Goal: Task Accomplishment & Management: Use online tool/utility

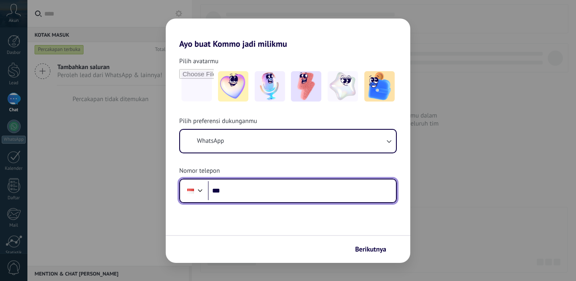
click at [284, 192] on input "***" at bounding box center [302, 190] width 188 height 19
type input "**********"
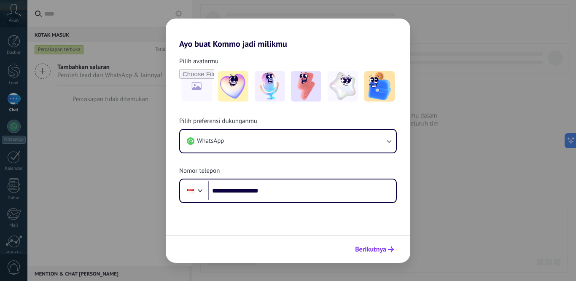
click at [384, 251] on span "Berikutnya" at bounding box center [370, 250] width 31 height 6
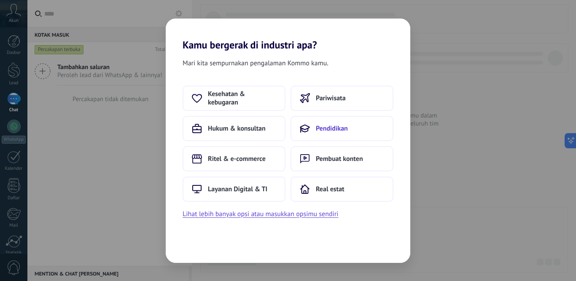
click at [341, 131] on span "Pendidikan" at bounding box center [332, 128] width 32 height 8
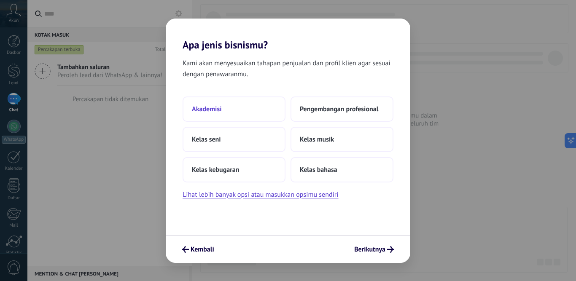
click at [217, 108] on span "Akademisi" at bounding box center [207, 109] width 30 height 8
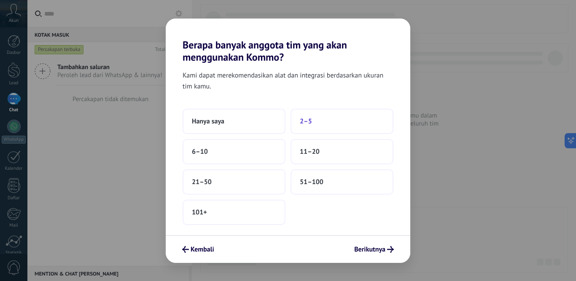
click at [315, 119] on button "2–5" at bounding box center [341, 121] width 103 height 25
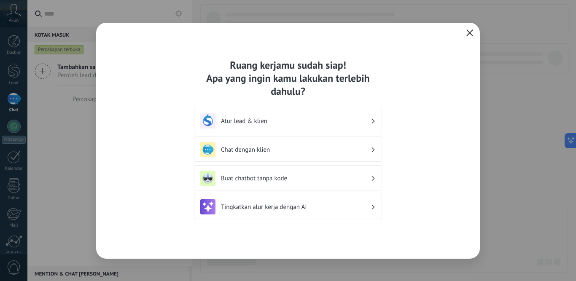
click at [312, 121] on h3 "Atur lead & klien" at bounding box center [296, 121] width 150 height 8
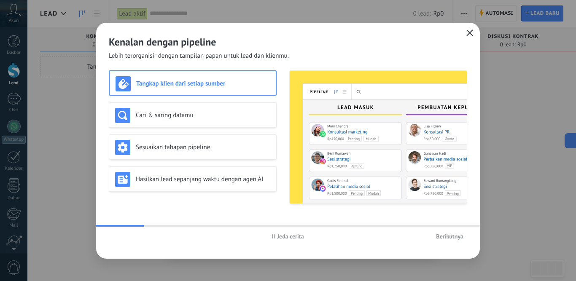
click at [447, 234] on span "Berikutnya" at bounding box center [449, 237] width 27 height 6
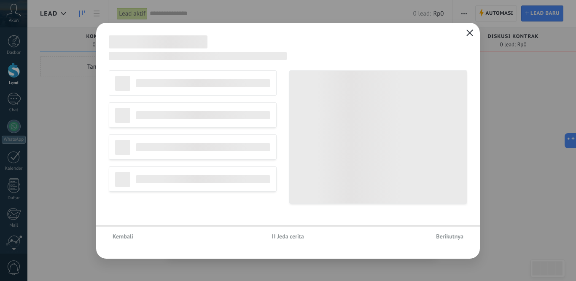
click at [447, 234] on span "Berikutnya" at bounding box center [449, 237] width 27 height 6
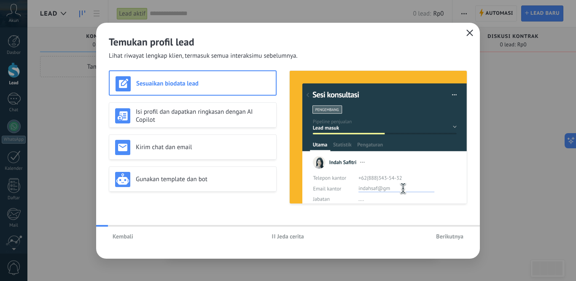
click at [447, 234] on span "Berikutnya" at bounding box center [449, 237] width 27 height 6
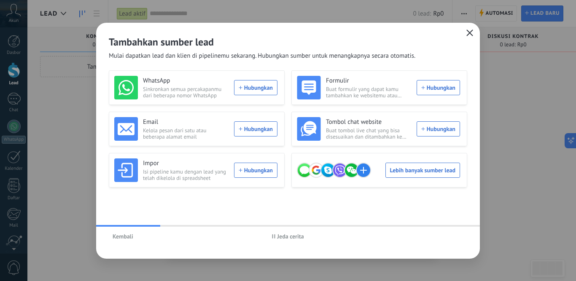
click at [469, 33] on icon "button" at bounding box center [469, 33] width 7 height 7
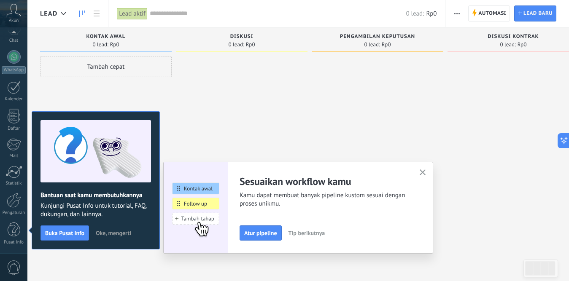
scroll to position [22, 0]
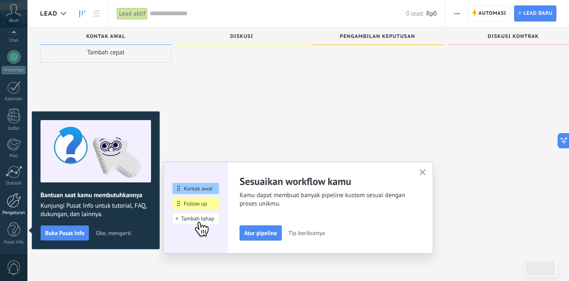
click at [14, 202] on div at bounding box center [14, 200] width 14 height 15
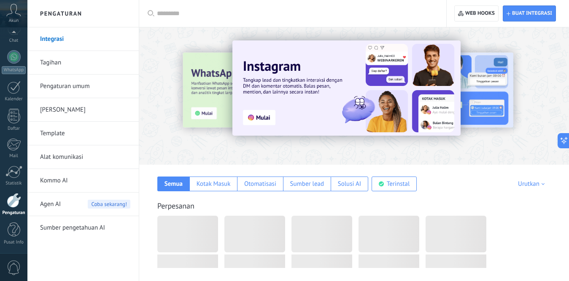
click at [51, 154] on link "Alat komunikasi" at bounding box center [85, 157] width 90 height 24
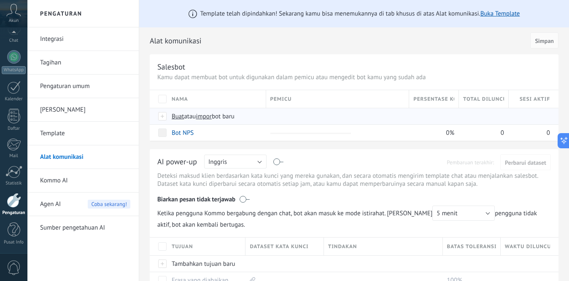
click at [183, 117] on span "Buat" at bounding box center [178, 117] width 12 height 8
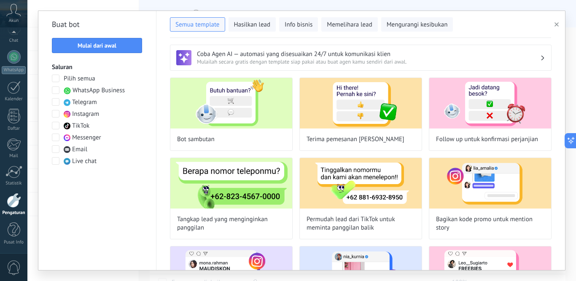
click at [63, 140] on label "Messenger" at bounding box center [76, 138] width 49 height 8
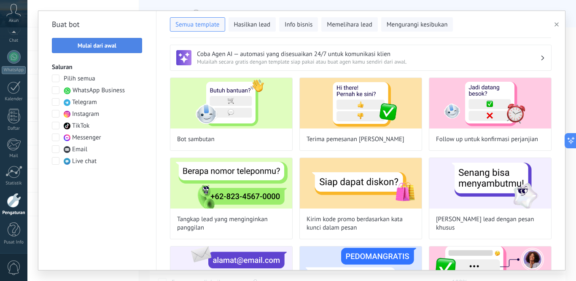
click at [106, 48] on span "Mulai dari awal" at bounding box center [97, 46] width 39 height 6
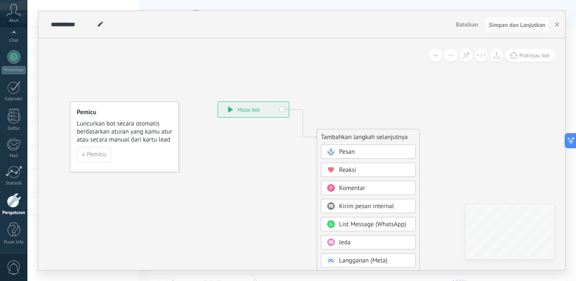
click at [371, 151] on div "Pesan" at bounding box center [374, 152] width 71 height 8
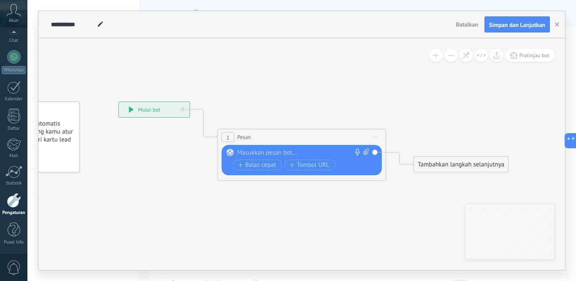
click at [285, 153] on div at bounding box center [299, 153] width 125 height 8
paste div
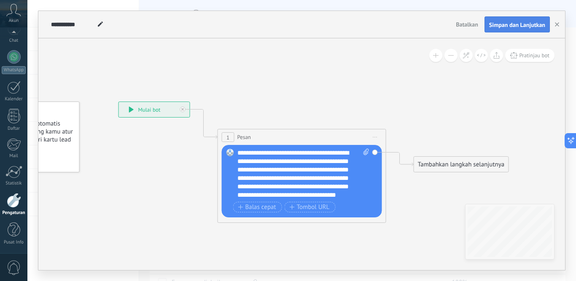
click at [513, 24] on span "Simpan dan Lanjutkan" at bounding box center [517, 25] width 56 height 6
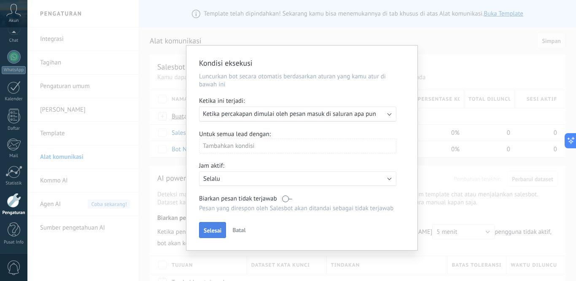
click at [212, 230] on span "Selesai" at bounding box center [213, 231] width 18 height 6
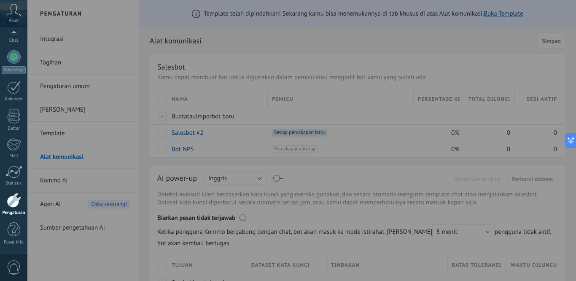
scroll to position [27, 0]
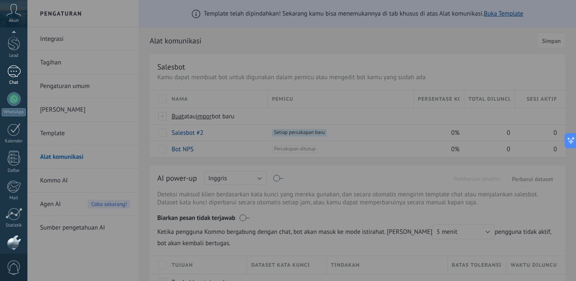
click at [18, 78] on link "Chat" at bounding box center [13, 75] width 27 height 20
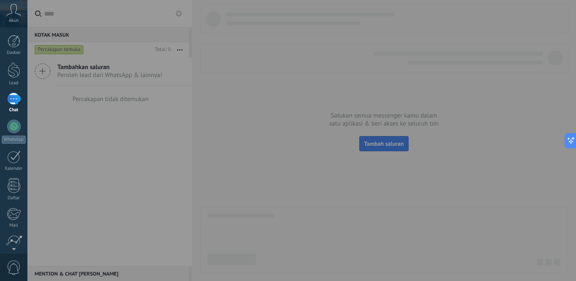
click at [271, 99] on div at bounding box center [315, 140] width 576 height 281
click at [15, 97] on div at bounding box center [13, 99] width 13 height 12
click at [567, 141] on icon at bounding box center [567, 140] width 9 height 9
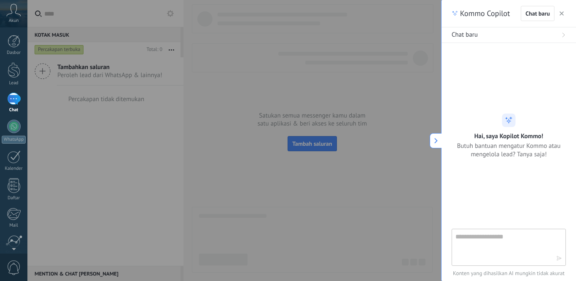
click at [559, 14] on icon "button" at bounding box center [561, 13] width 4 height 4
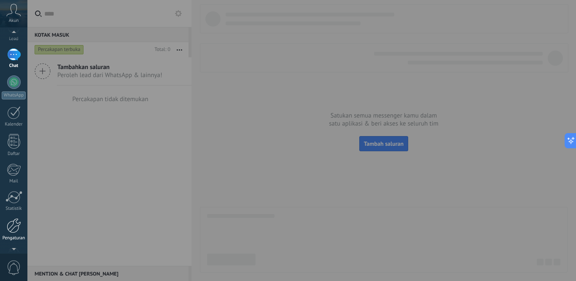
click at [14, 224] on div at bounding box center [14, 225] width 14 height 15
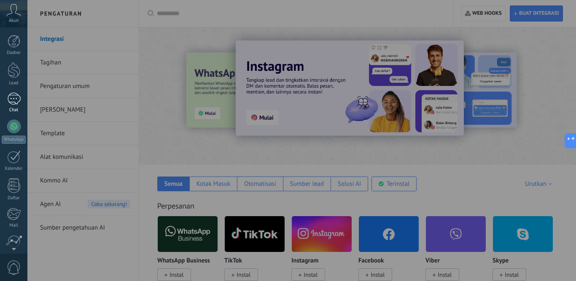
click at [16, 103] on div at bounding box center [13, 99] width 13 height 12
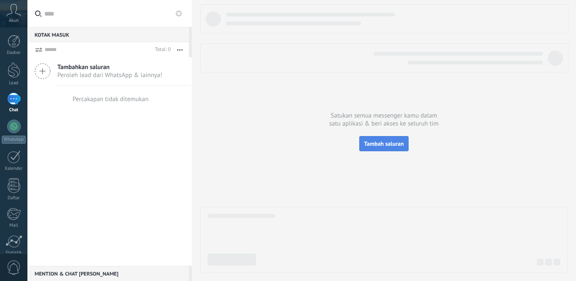
click at [391, 139] on button "Tambah saluran" at bounding box center [383, 143] width 49 height 15
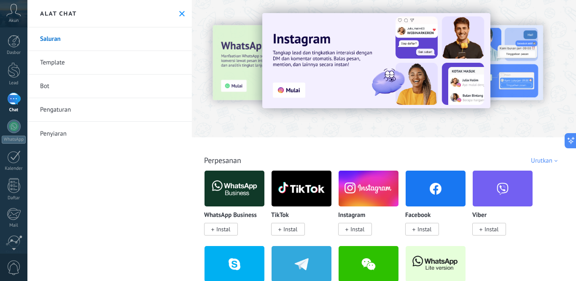
click at [422, 227] on span "Instal" at bounding box center [424, 230] width 14 height 8
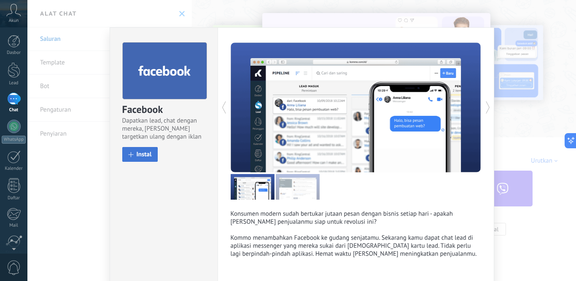
click at [147, 156] on span "Instal" at bounding box center [144, 154] width 15 height 6
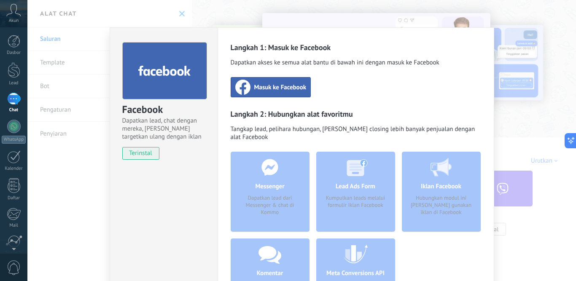
click at [259, 78] on div "Masuk ke Facebook" at bounding box center [271, 87] width 81 height 20
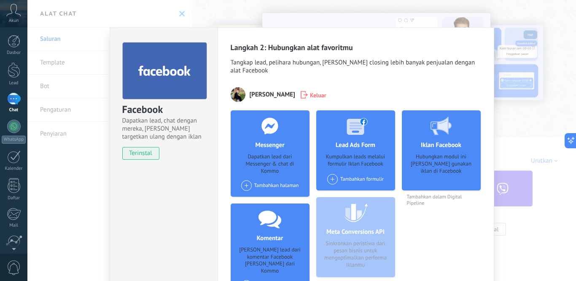
click at [242, 180] on span at bounding box center [246, 185] width 11 height 11
click at [252, 196] on span at bounding box center [249, 201] width 13 height 11
click at [62, 199] on div "Facebook Dapatkan lead, chat dengan mereka, dan targetkan ulang dengan iklan te…" at bounding box center [301, 140] width 549 height 281
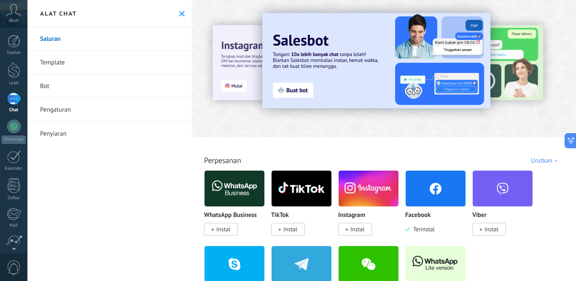
click at [179, 15] on icon at bounding box center [181, 13] width 5 height 5
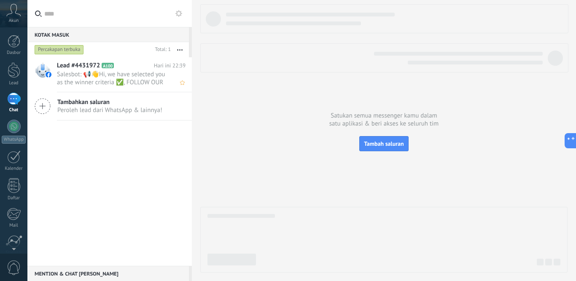
click at [132, 79] on span "Salesbot: 📢👋Hi, we have selected you as the winner criteria ✅, FOLLOW OUR PAGE,…" at bounding box center [113, 78] width 113 height 16
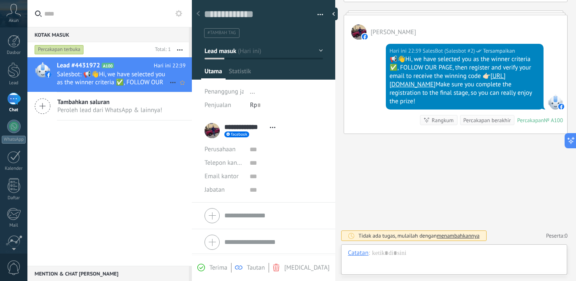
scroll to position [13, 0]
